Goal: Information Seeking & Learning: Learn about a topic

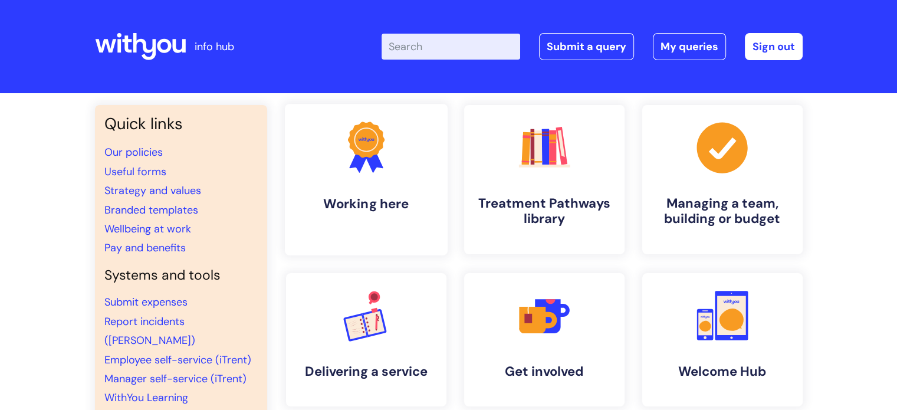
click at [413, 210] on h4 "Working here" at bounding box center [366, 204] width 144 height 16
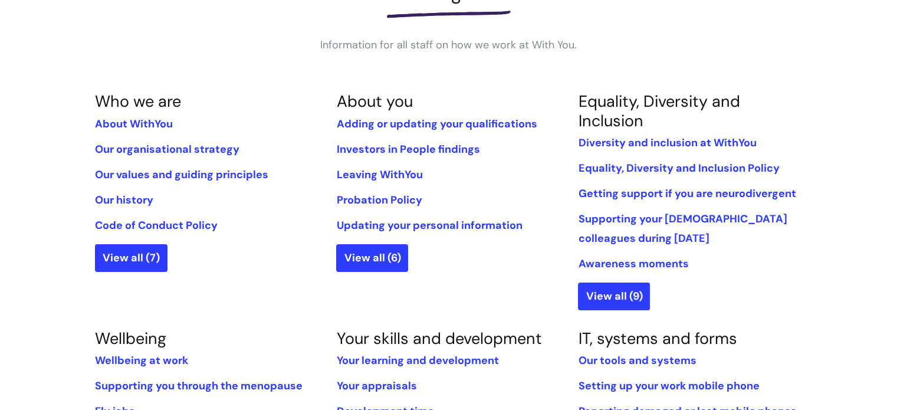
scroll to position [201, 0]
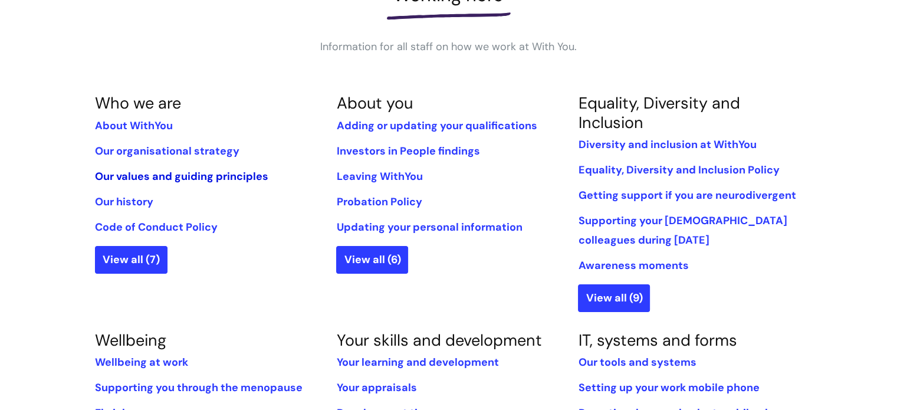
click at [160, 180] on link "Our values and guiding principles" at bounding box center [181, 176] width 173 height 14
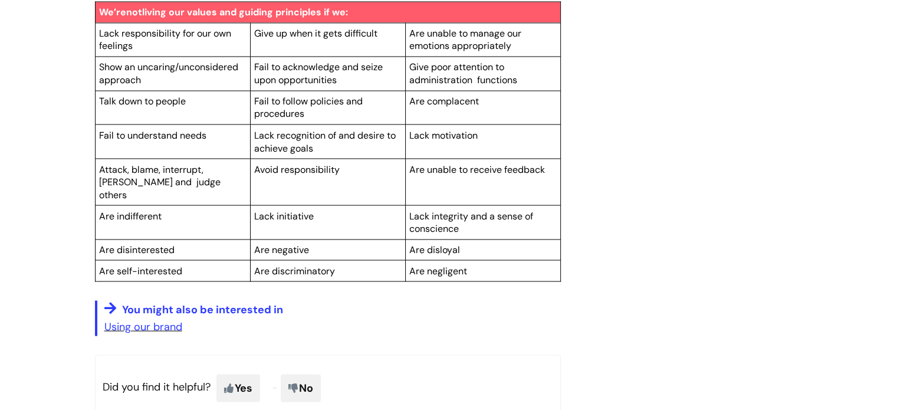
scroll to position [2099, 0]
